Goal: Find specific page/section: Find specific page/section

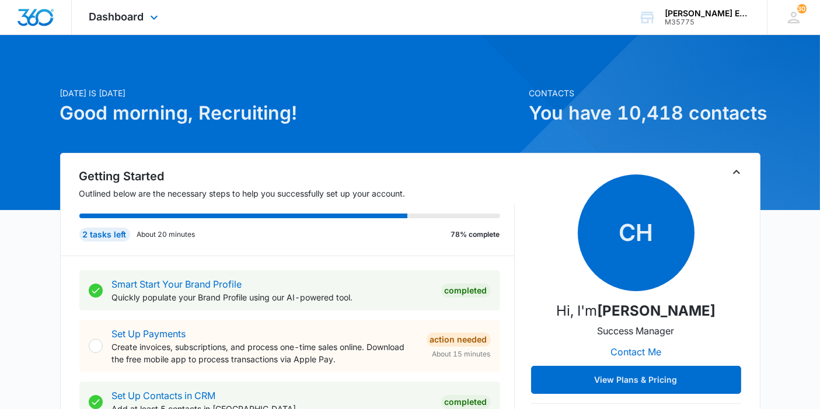
click at [123, 25] on div "Dashboard Apps Reputation Websites Forms CRM Email Social Shop Payments POS Con…" at bounding box center [125, 17] width 107 height 34
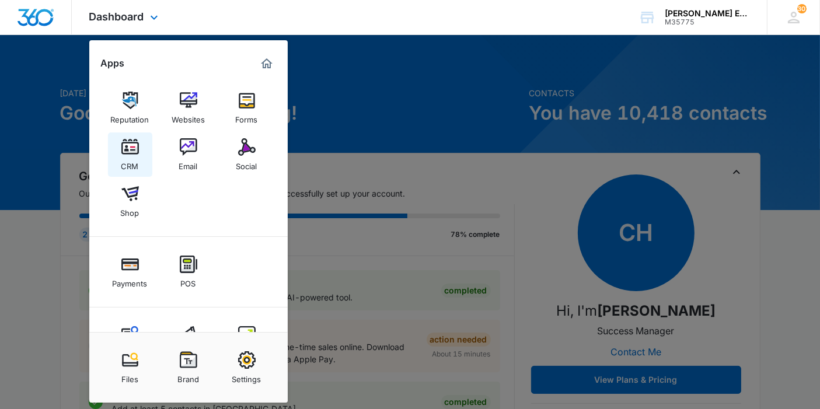
click at [136, 165] on div "CRM" at bounding box center [130, 163] width 18 height 15
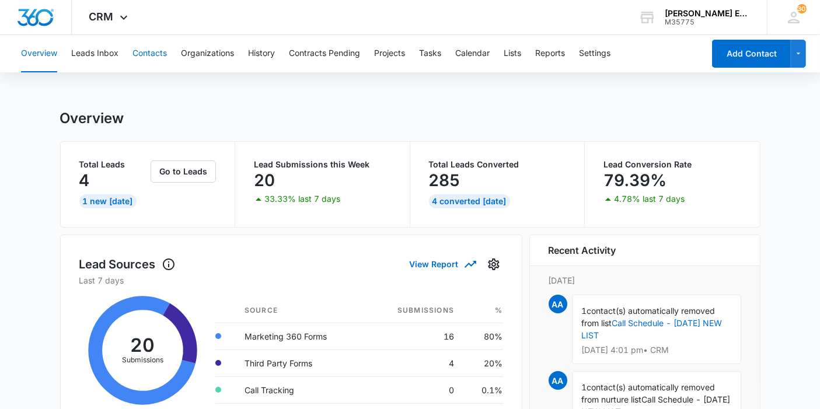
click at [162, 57] on button "Contacts" at bounding box center [149, 53] width 34 height 37
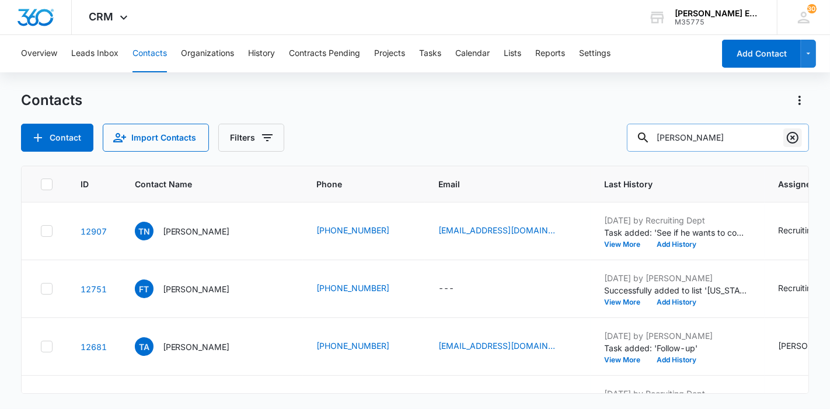
click at [794, 135] on icon "Clear" at bounding box center [793, 138] width 12 height 12
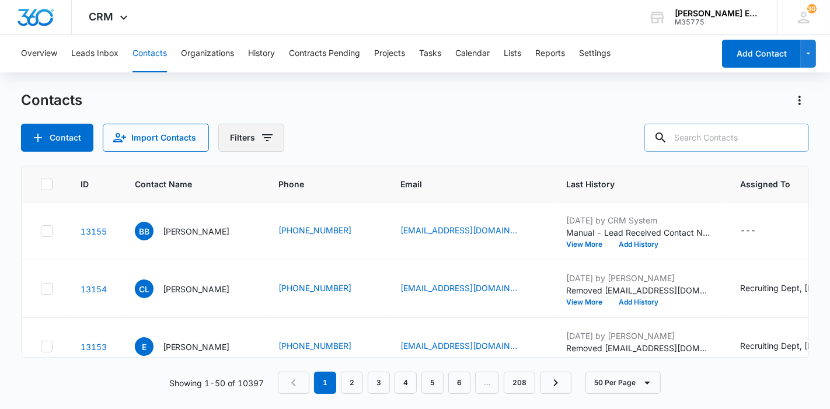
click at [252, 137] on button "Filters" at bounding box center [251, 138] width 66 height 28
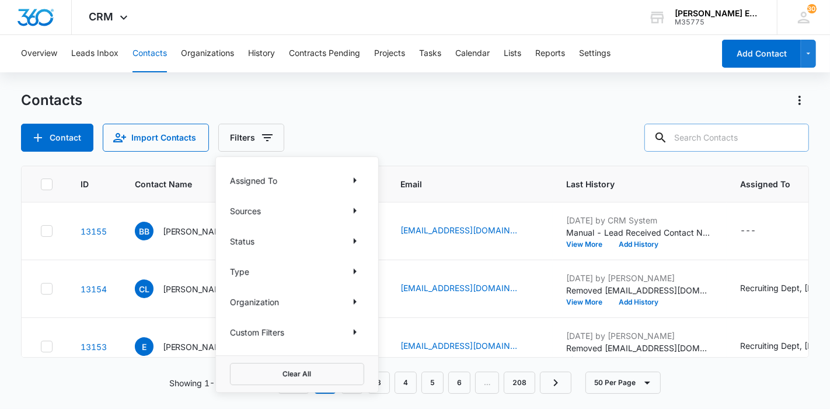
click at [232, 266] on p "Type" at bounding box center [239, 272] width 19 height 12
click at [355, 266] on icon "Show Type filters" at bounding box center [355, 271] width 14 height 14
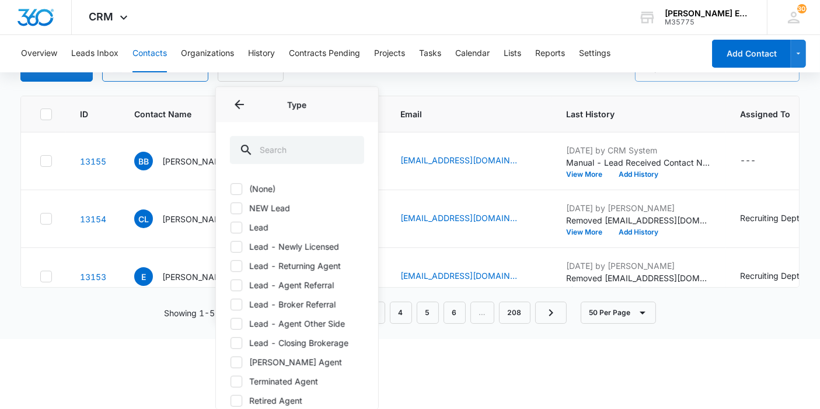
click at [238, 223] on icon at bounding box center [236, 227] width 11 height 11
click at [230, 227] on input "Lead" at bounding box center [230, 227] width 1 height 1
checkbox input "true"
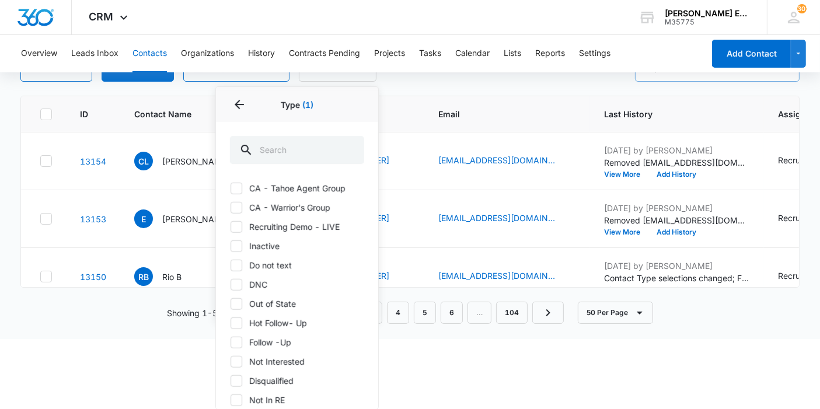
scroll to position [874, 0]
click at [300, 146] on input "text" at bounding box center [297, 150] width 134 height 28
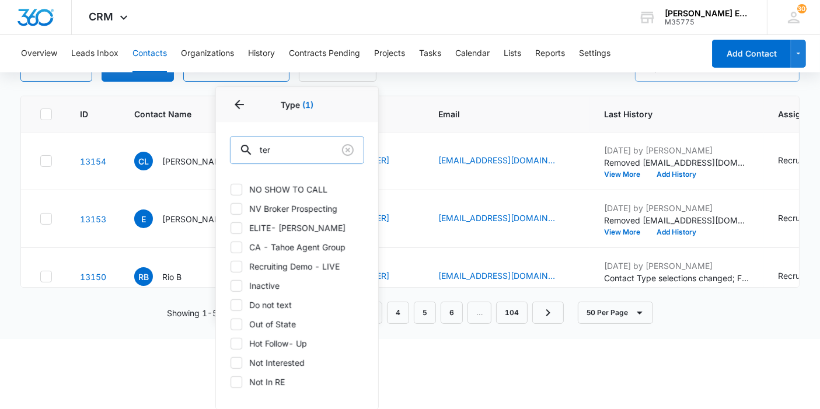
scroll to position [0, 0]
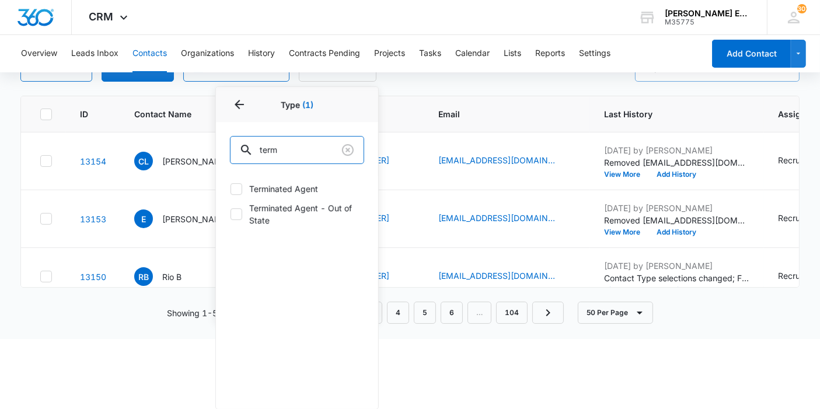
type input "term"
click at [288, 190] on label "Terminated Agent" at bounding box center [297, 189] width 134 height 12
click at [230, 189] on input "Terminated Agent" at bounding box center [230, 188] width 1 height 1
checkbox input "true"
click at [107, 339] on html "CRM Apps Reputation Websites Forms CRM Email Social Shop Payments POS Content A…" at bounding box center [410, 134] width 820 height 409
